Goal: Task Accomplishment & Management: Manage account settings

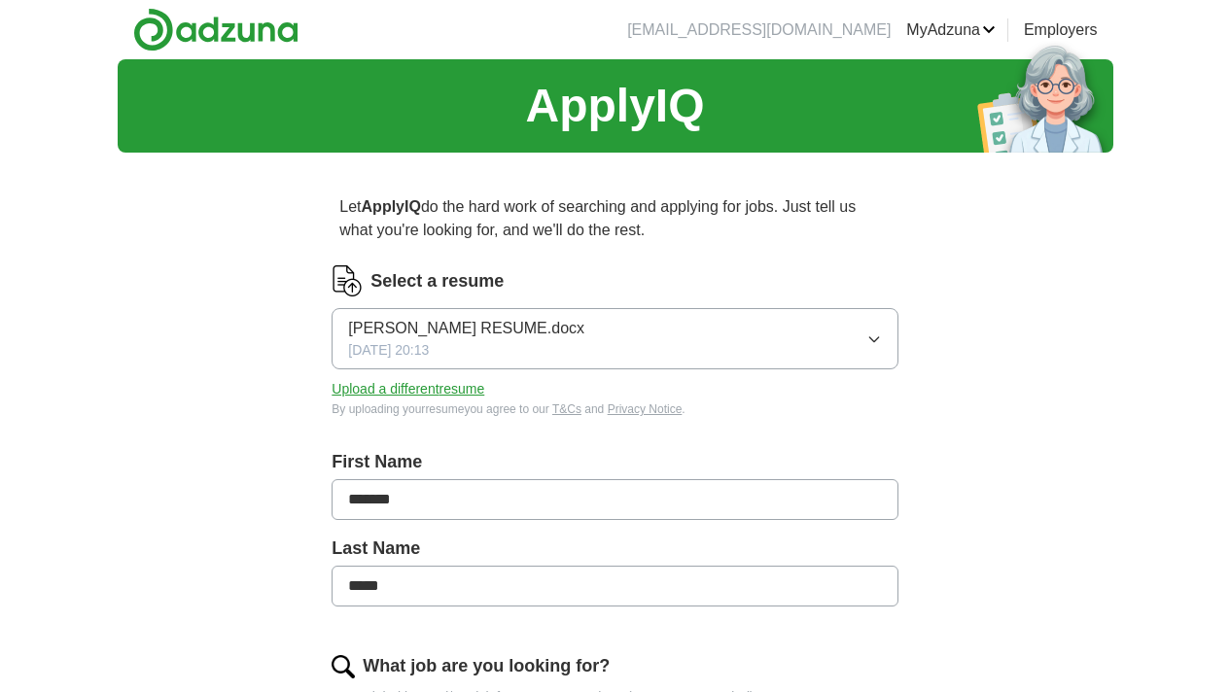
click at [816, 330] on button "[PERSON_NAME] RESUME.docx [DATE] 20:13" at bounding box center [615, 338] width 566 height 61
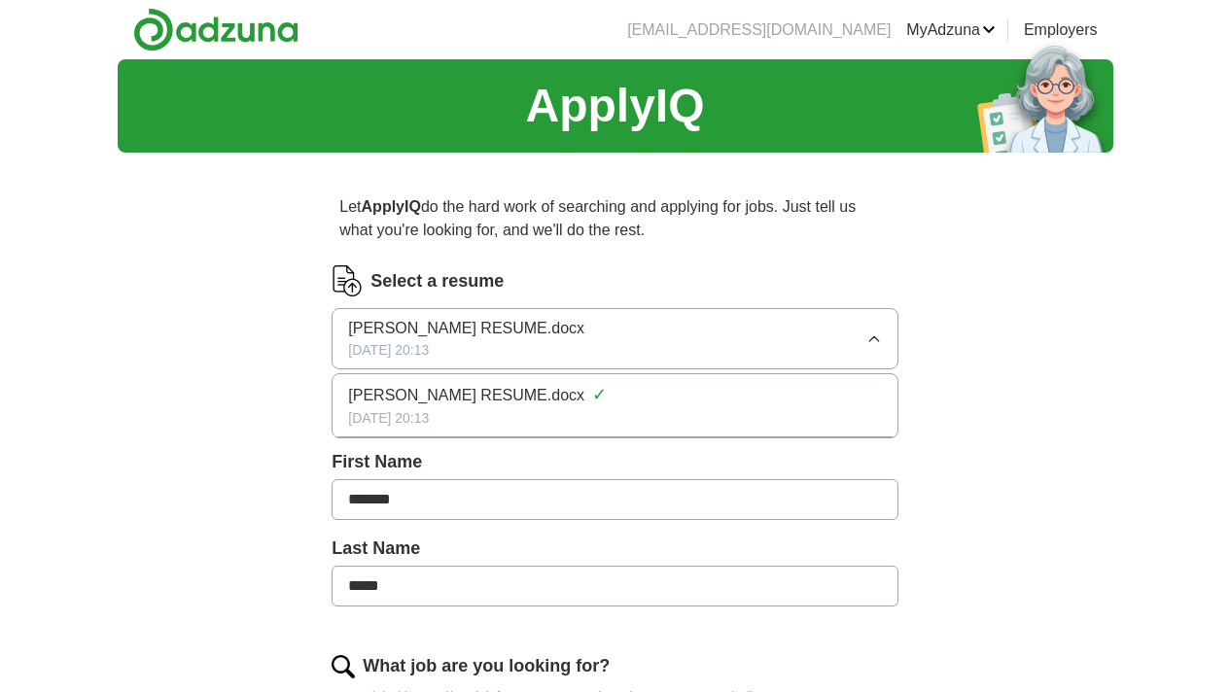
click at [836, 336] on button "[PERSON_NAME] RESUME.docx [DATE] 20:13" at bounding box center [615, 338] width 566 height 61
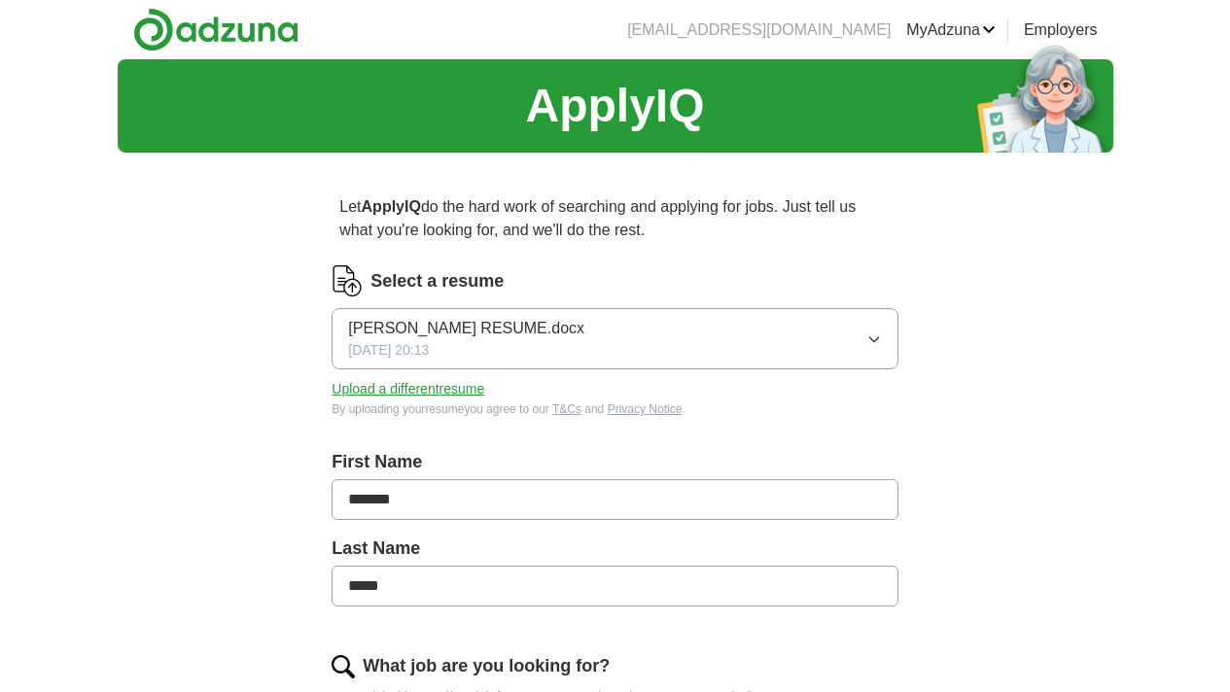
click at [996, 37] on link "MyAdzuna" at bounding box center [950, 29] width 89 height 23
click at [0, 0] on link "Resumes" at bounding box center [0, 0] width 0 height 0
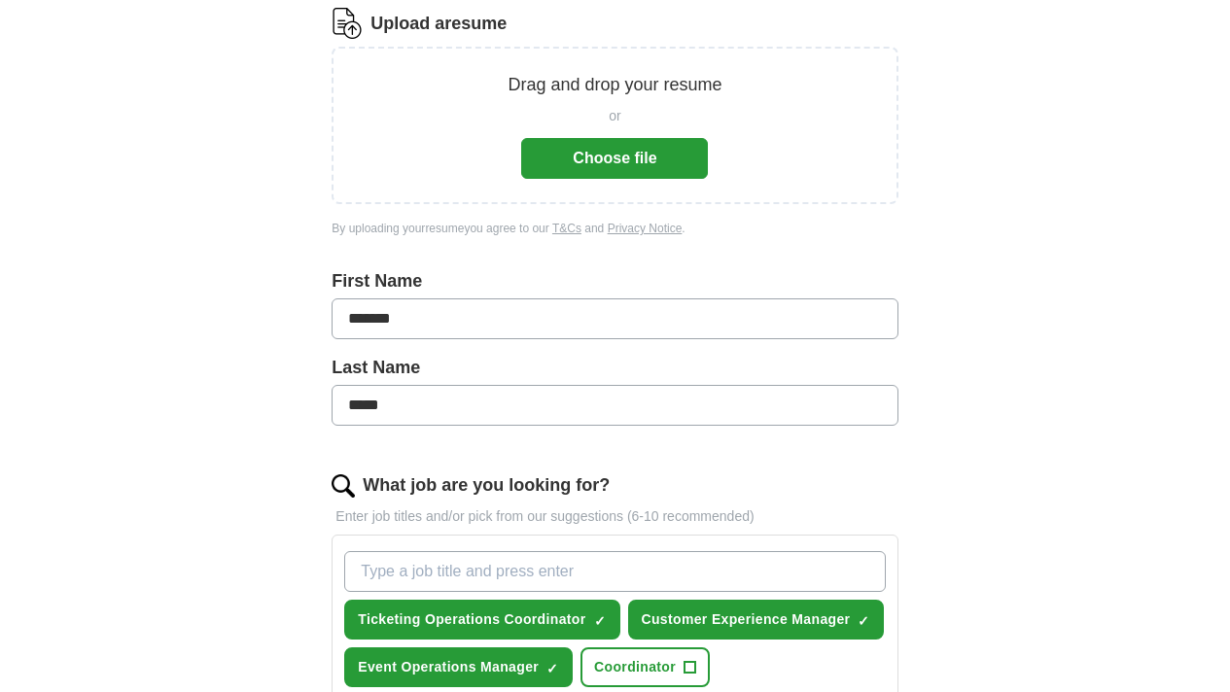
scroll to position [421, 0]
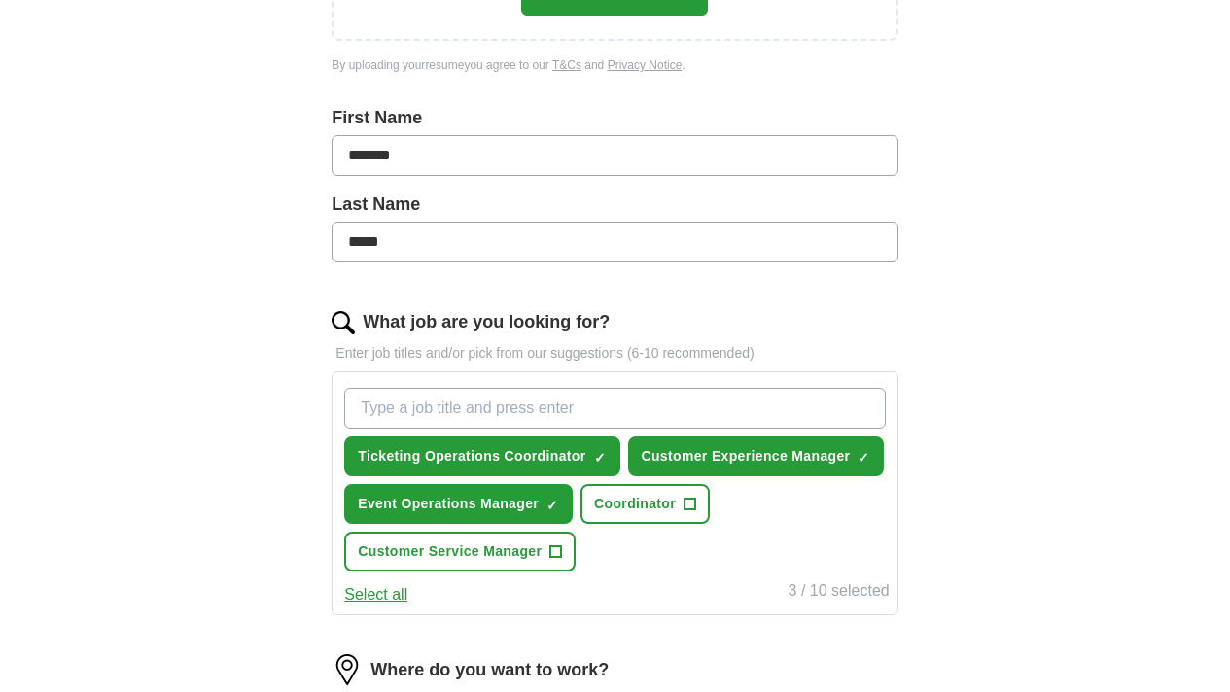
click at [477, 262] on input "*****" at bounding box center [615, 242] width 566 height 41
type input "*"
click at [476, 164] on input "*******" at bounding box center [615, 155] width 566 height 41
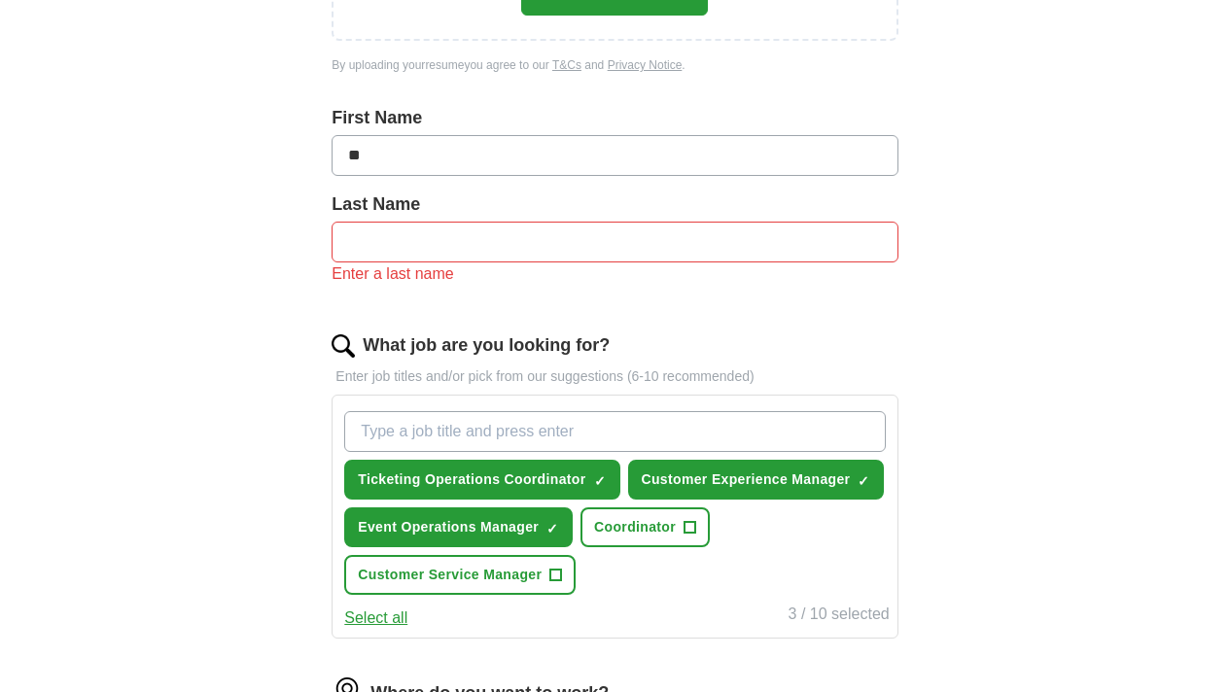
type input "*"
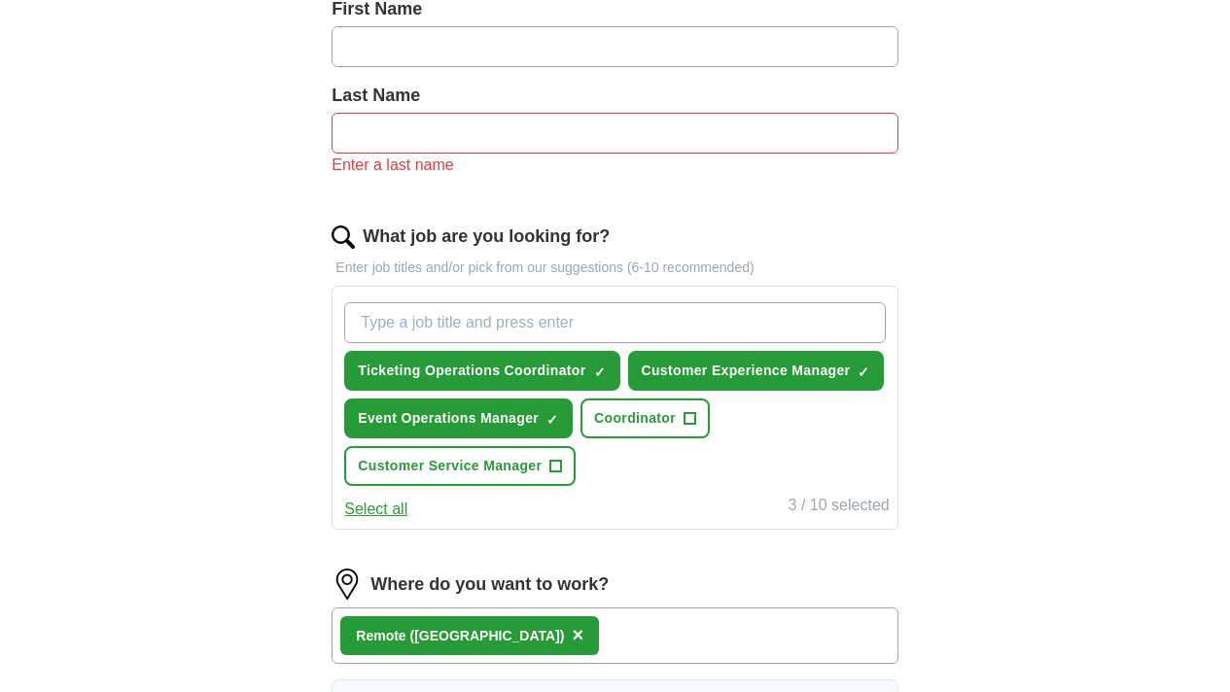
scroll to position [532, 0]
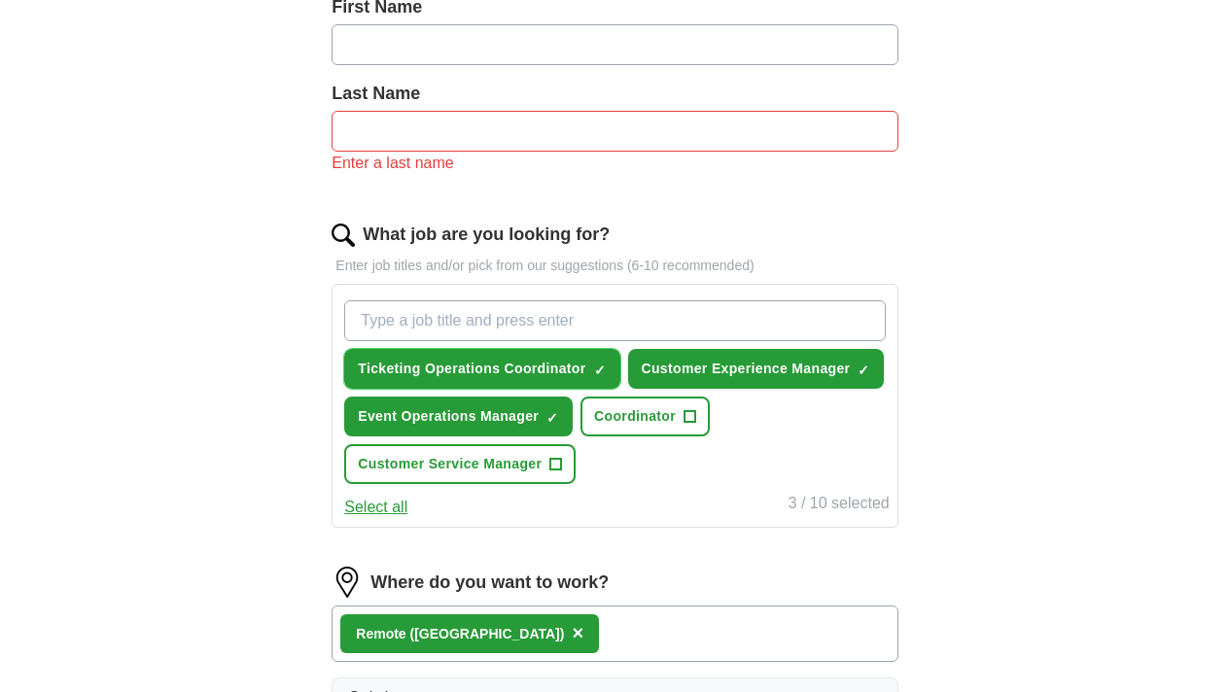
click at [604, 375] on button "Ticketing Operations Coordinator ✓ ×" at bounding box center [481, 369] width 275 height 40
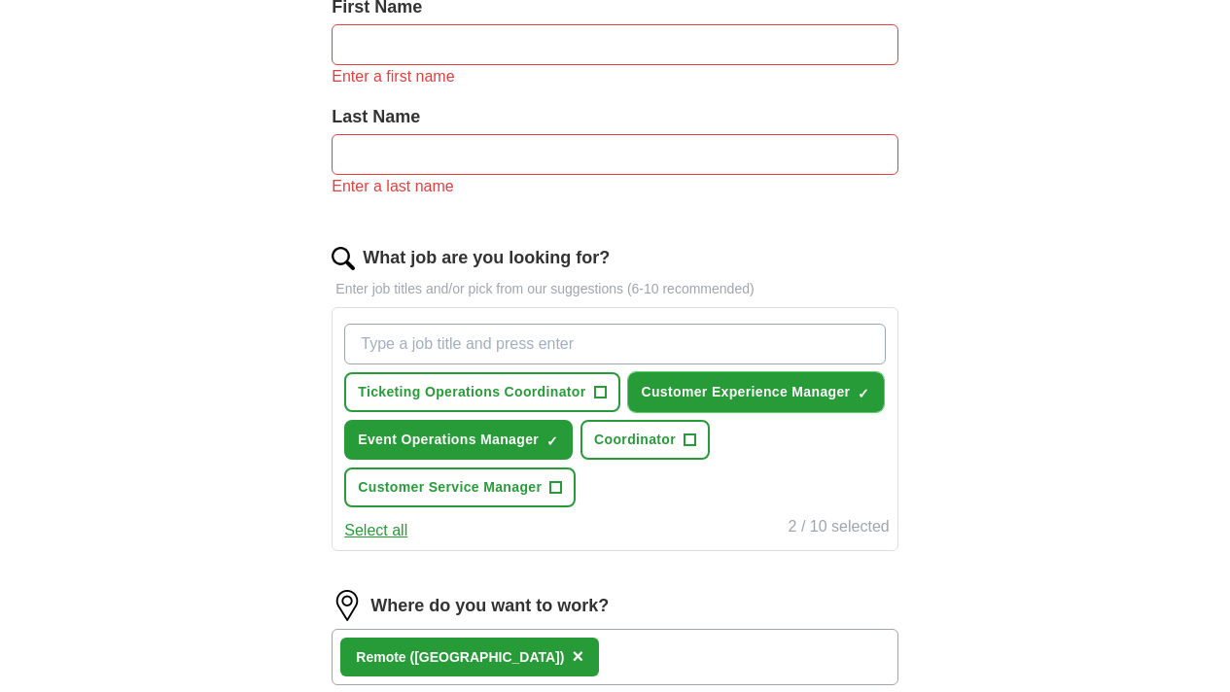
click at [642, 412] on button "Customer Experience Manager ✓ ×" at bounding box center [756, 392] width 257 height 40
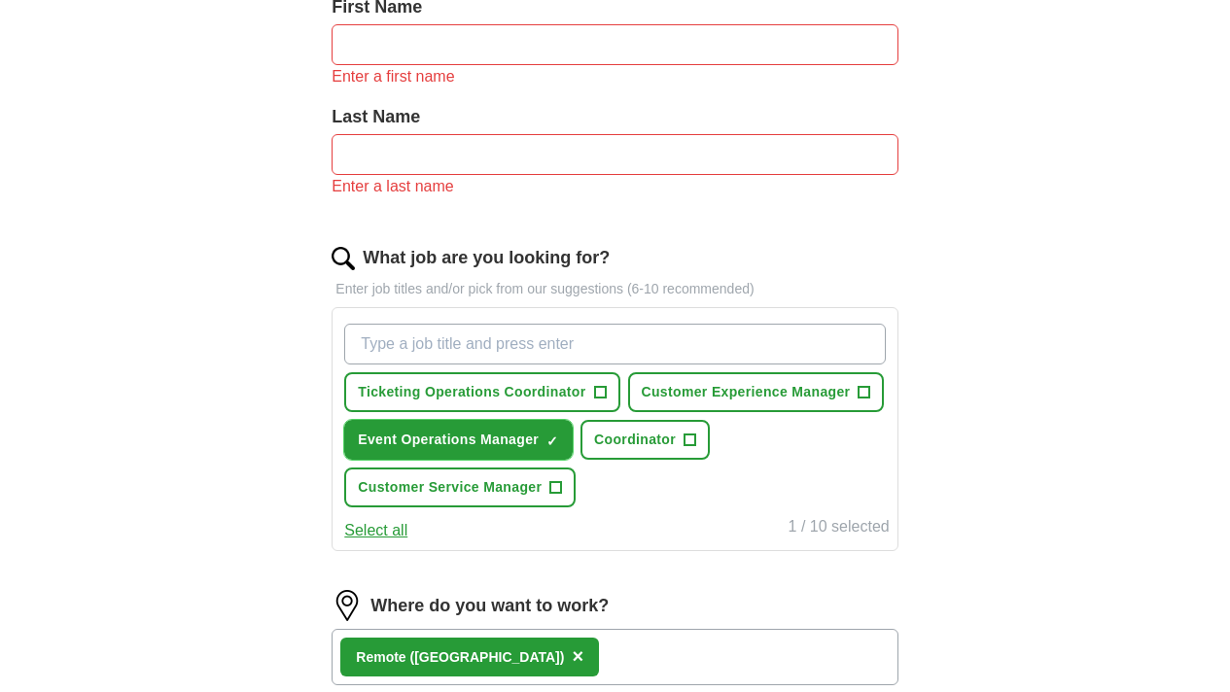
click at [0, 0] on span "×" at bounding box center [0, 0] width 0 height 0
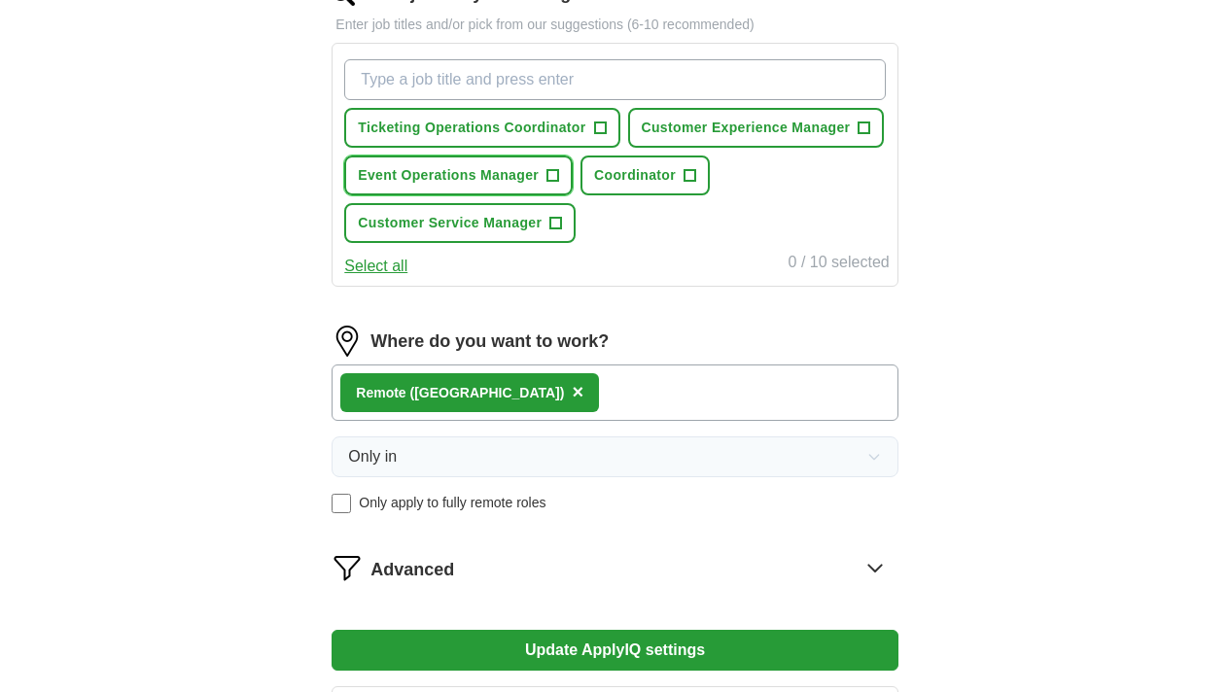
scroll to position [803, 0]
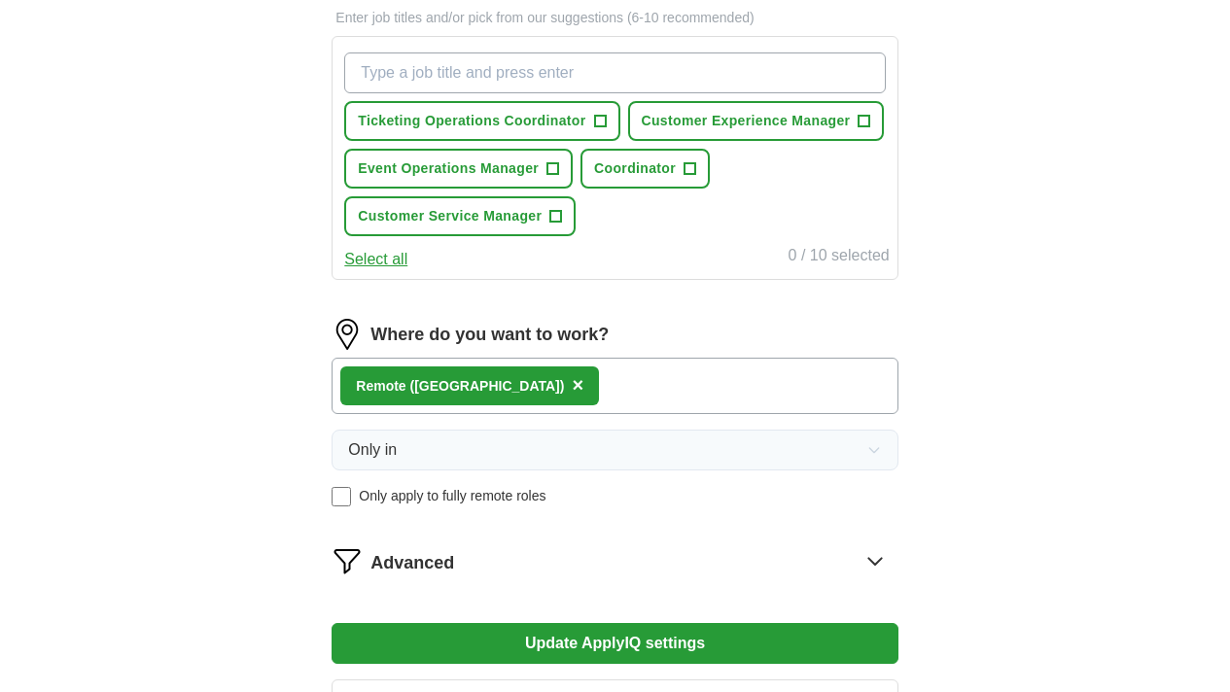
click at [572, 396] on span "×" at bounding box center [578, 384] width 12 height 21
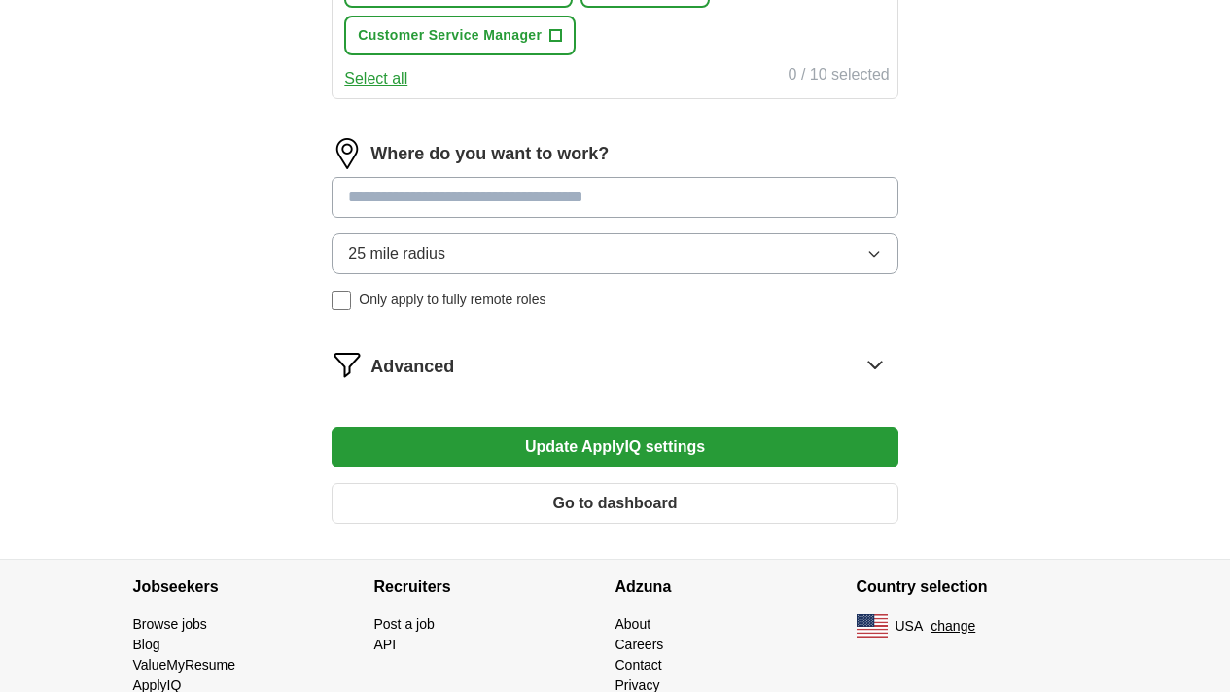
scroll to position [1018, 0]
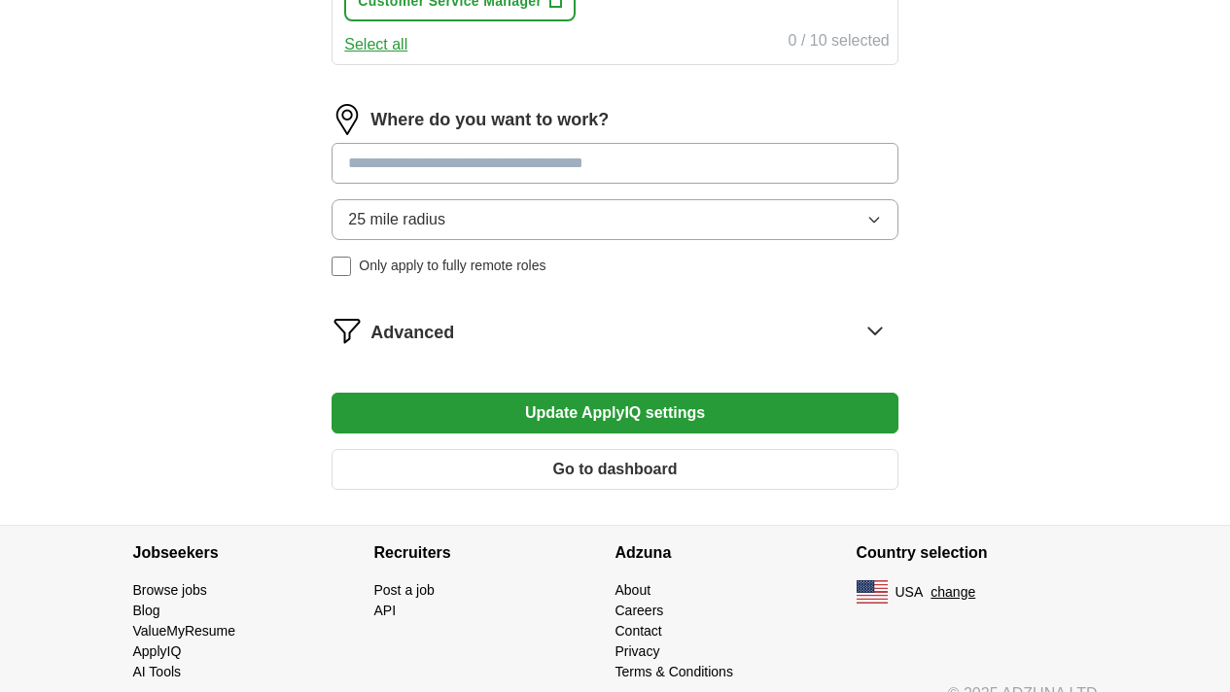
click at [528, 434] on button "Update ApplyIQ settings" at bounding box center [615, 413] width 566 height 41
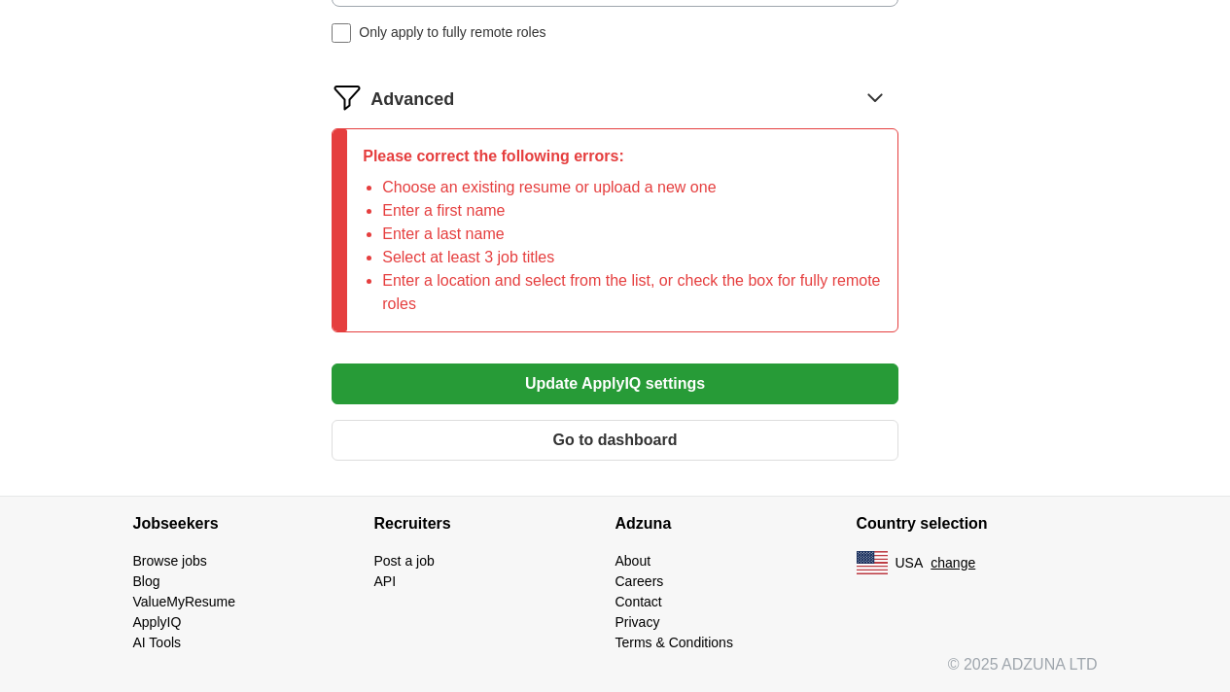
scroll to position [1393, 0]
click at [544, 379] on button "Update ApplyIQ settings" at bounding box center [615, 384] width 566 height 41
click at [565, 442] on button "Go to dashboard" at bounding box center [615, 440] width 566 height 41
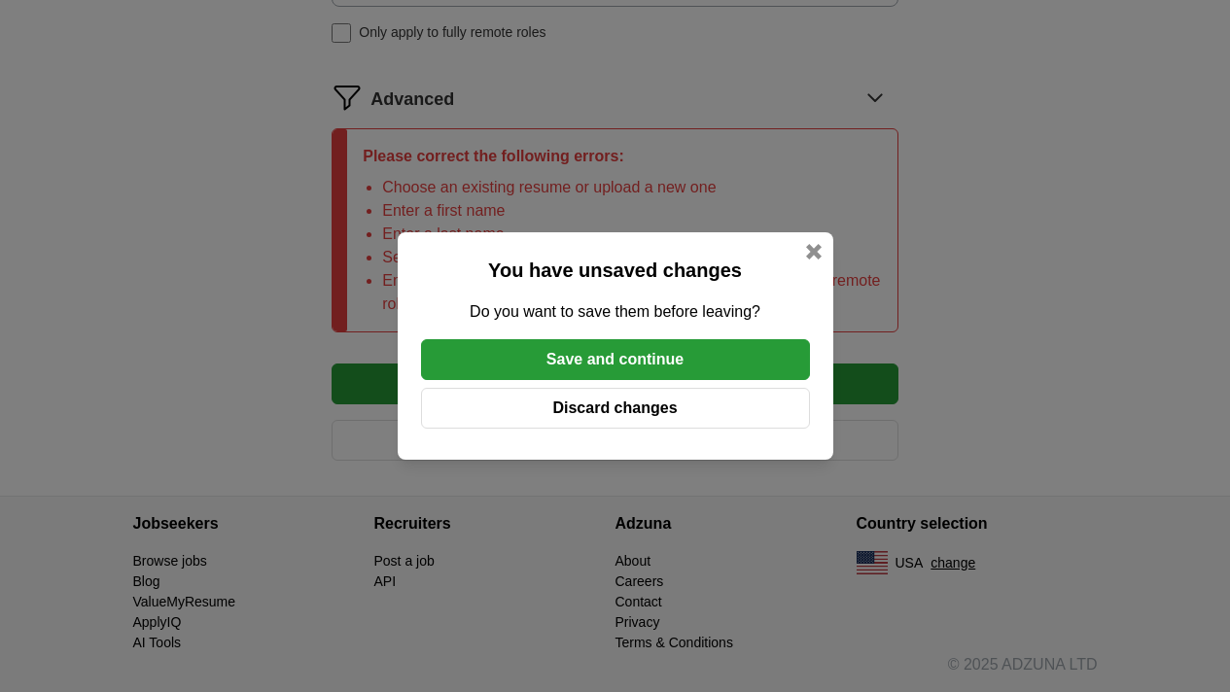
click at [578, 371] on button "Save and continue" at bounding box center [615, 359] width 389 height 41
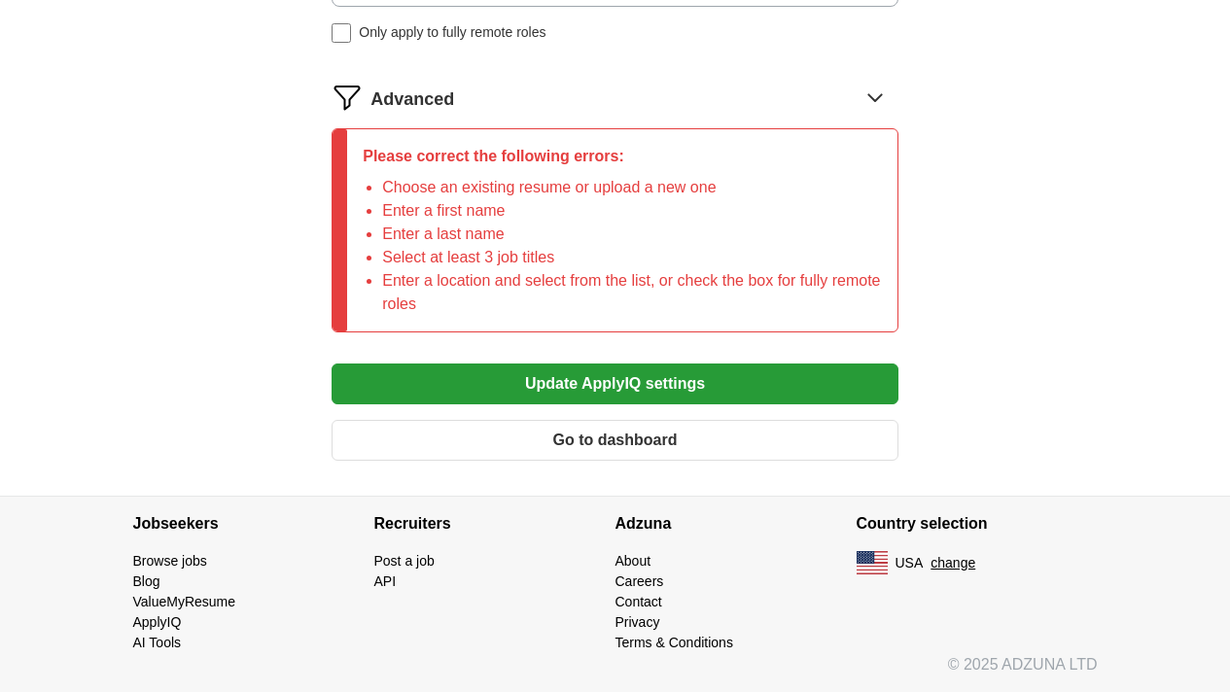
click at [585, 441] on button "Go to dashboard" at bounding box center [615, 440] width 566 height 41
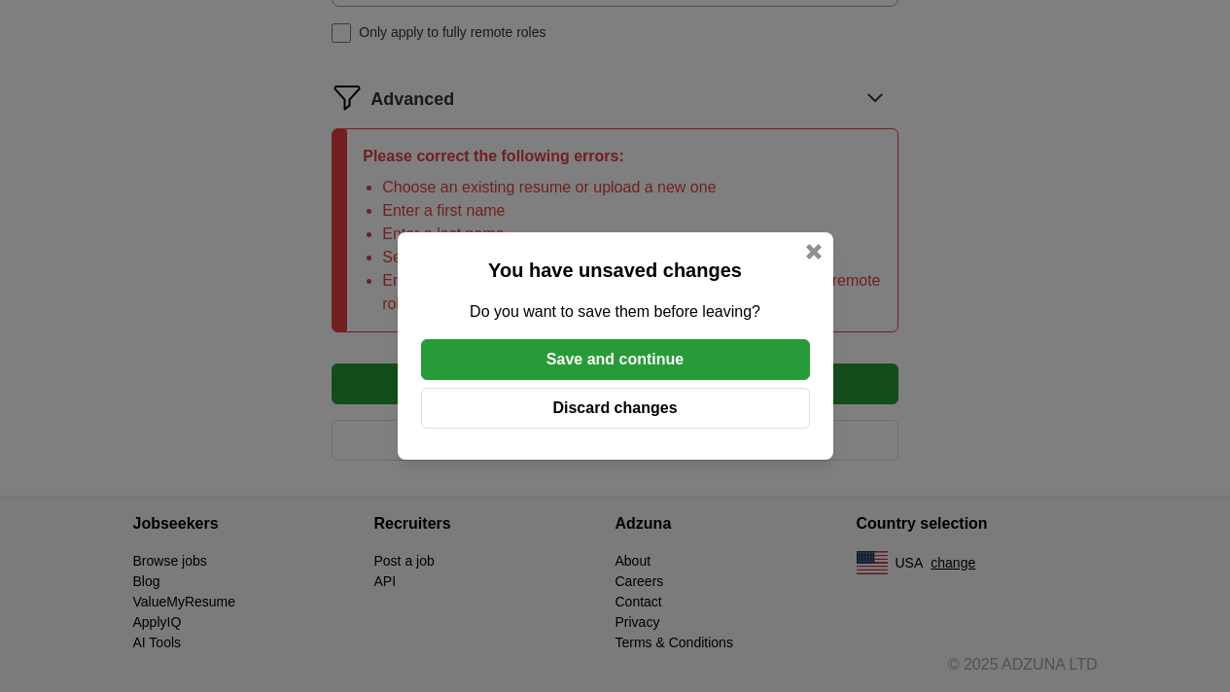
click at [695, 367] on button "Save and continue" at bounding box center [615, 359] width 389 height 41
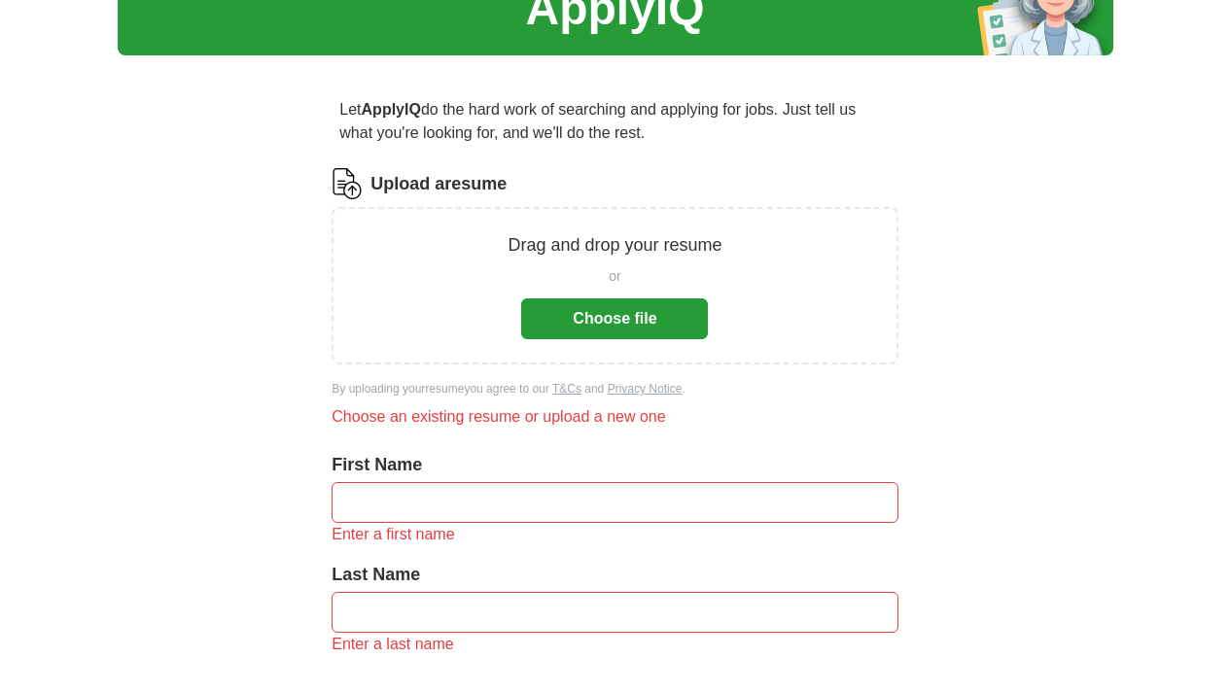
scroll to position [0, 0]
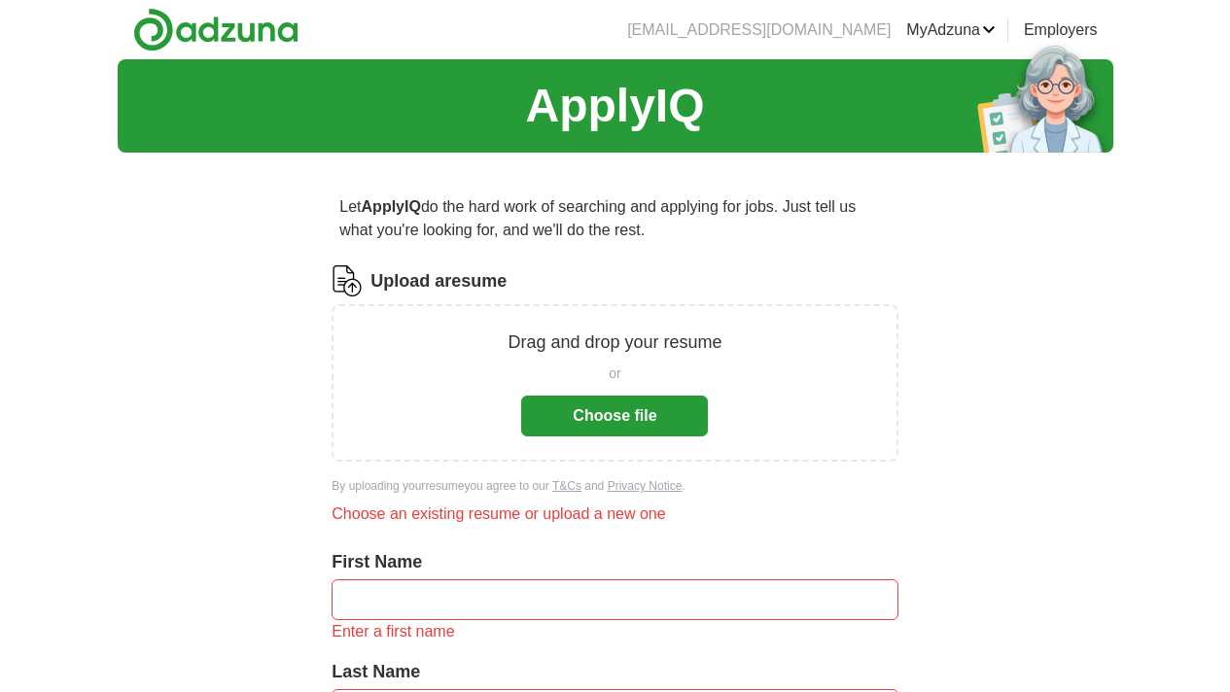
click at [996, 31] on link "MyAdzuna" at bounding box center [950, 29] width 89 height 23
click at [0, 0] on link "Preferences" at bounding box center [0, 0] width 0 height 0
